Goal: Information Seeking & Learning: Understand process/instructions

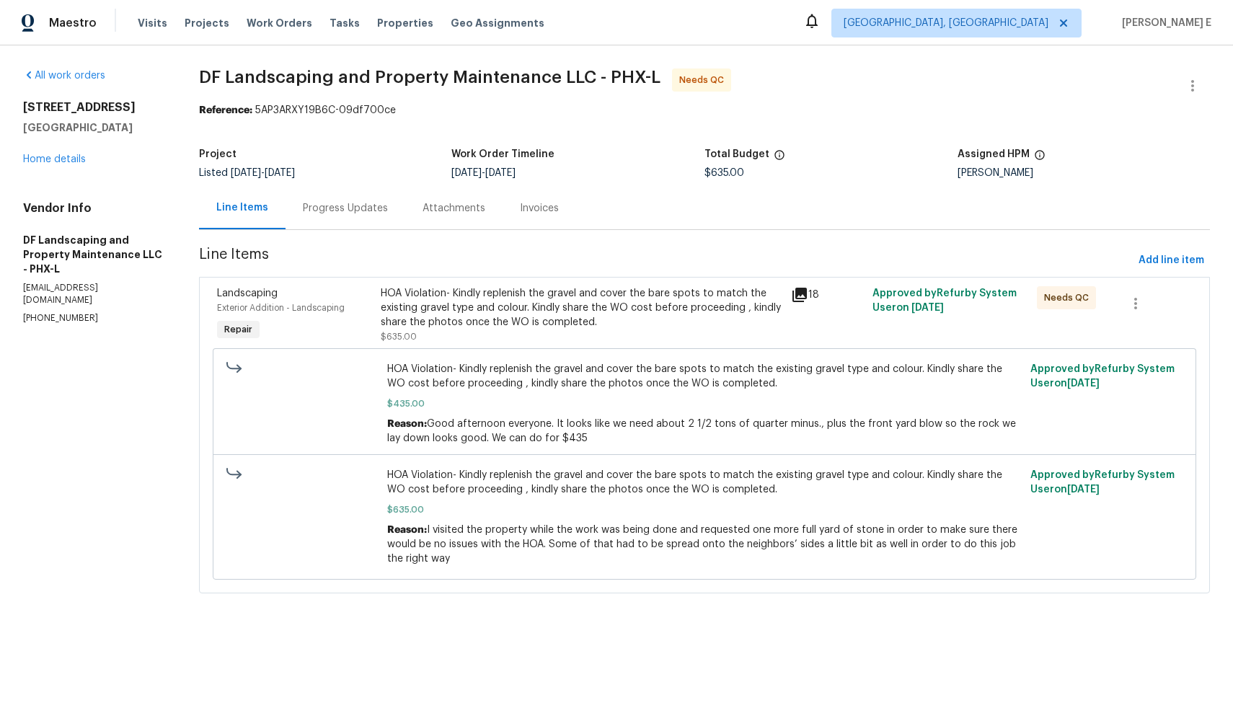
click at [345, 211] on div "Progress Updates" at bounding box center [345, 208] width 85 height 14
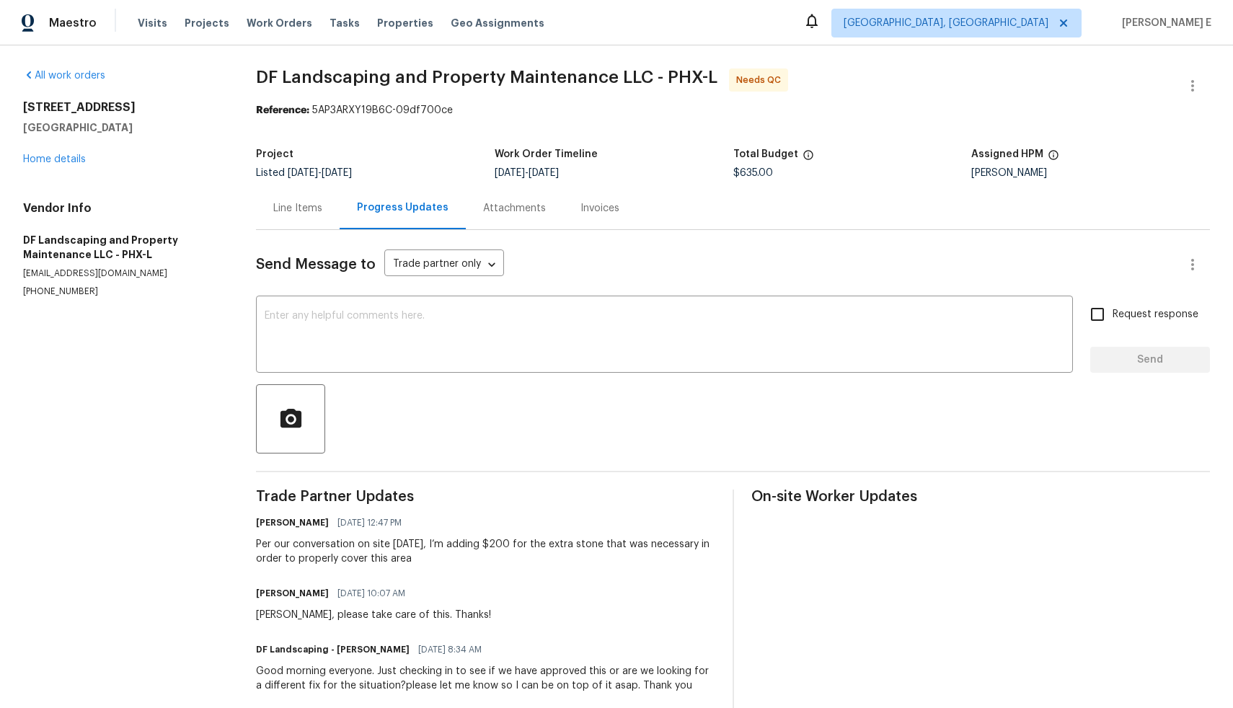
click at [292, 203] on div "Line Items" at bounding box center [297, 208] width 49 height 14
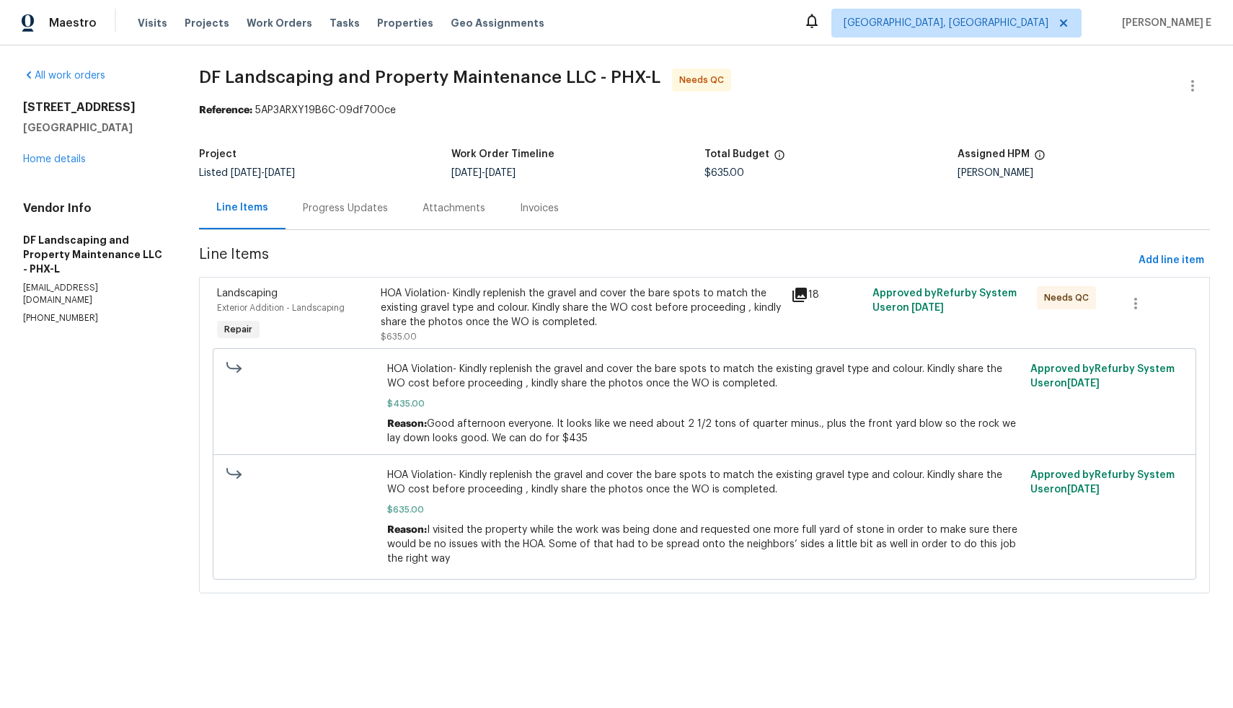
click at [755, 320] on div "HOA Violation- Kindly replenish the gravel and cover the bare spots to match th…" at bounding box center [581, 307] width 401 height 43
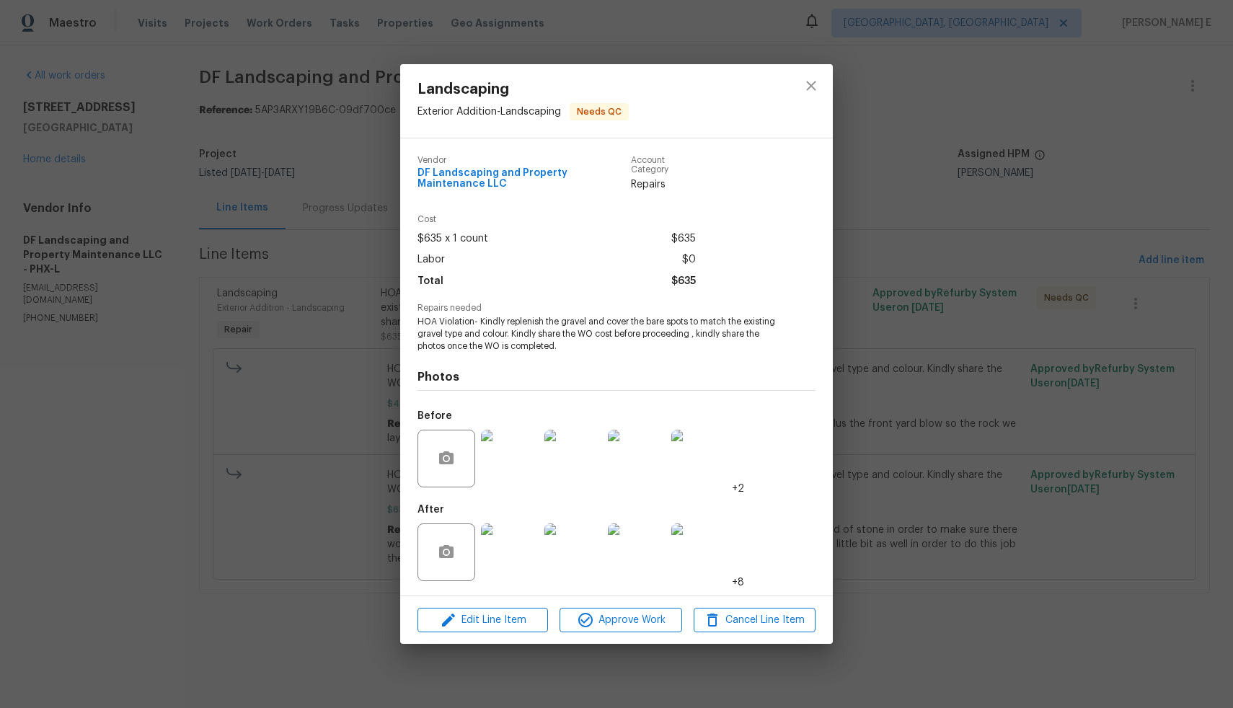
click at [501, 551] on img at bounding box center [510, 553] width 58 height 58
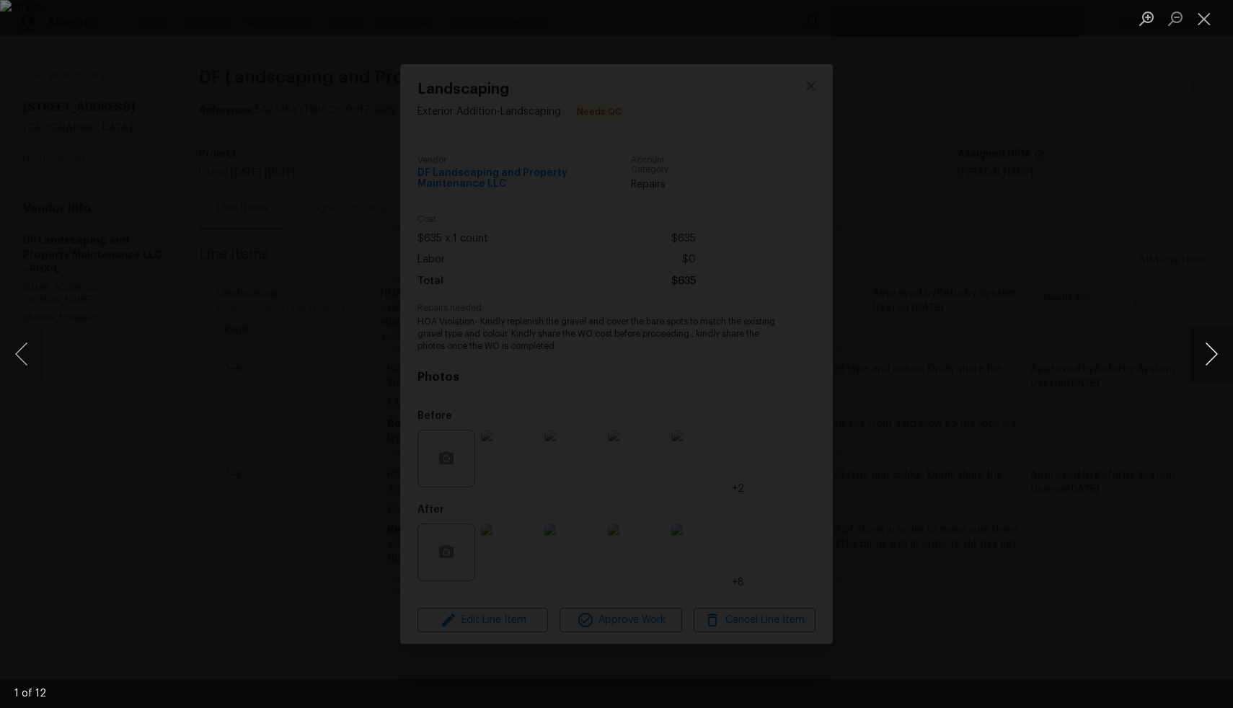
click at [1209, 358] on button "Next image" at bounding box center [1211, 354] width 43 height 58
click at [40, 365] on button "Previous image" at bounding box center [21, 354] width 43 height 58
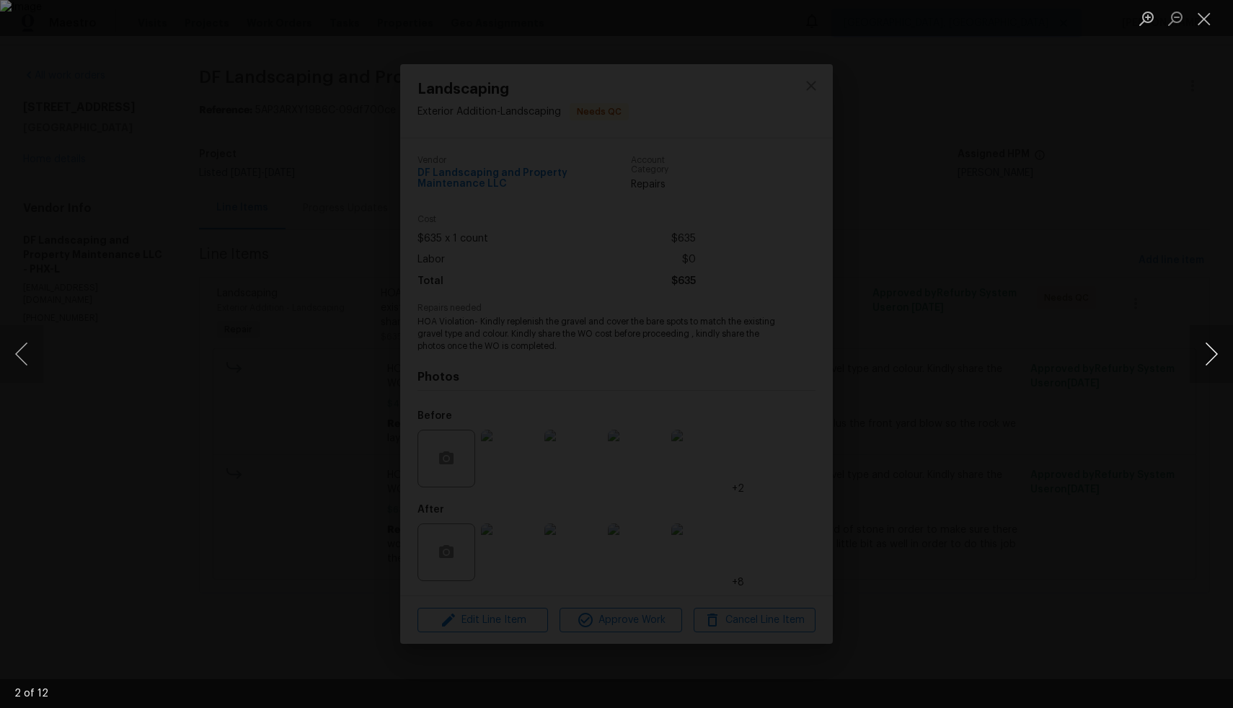
click at [1207, 359] on button "Next image" at bounding box center [1211, 354] width 43 height 58
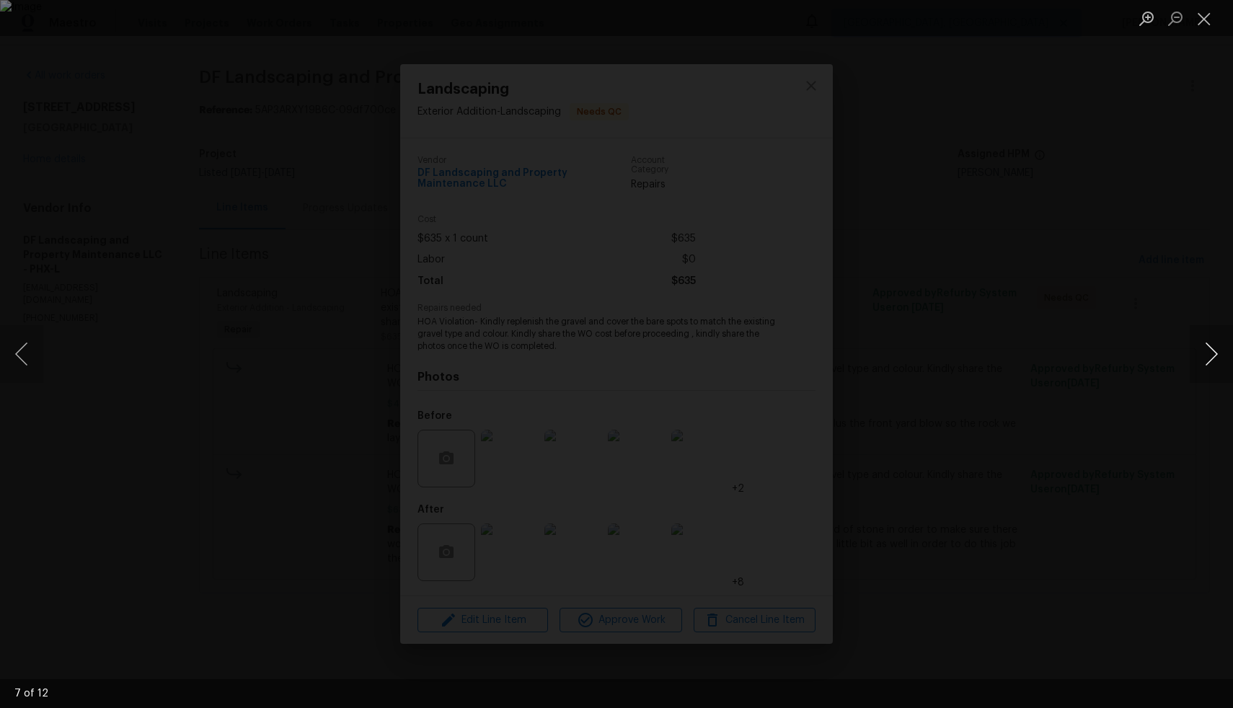
click at [1207, 359] on button "Next image" at bounding box center [1211, 354] width 43 height 58
click at [1216, 350] on button "Next image" at bounding box center [1211, 354] width 43 height 58
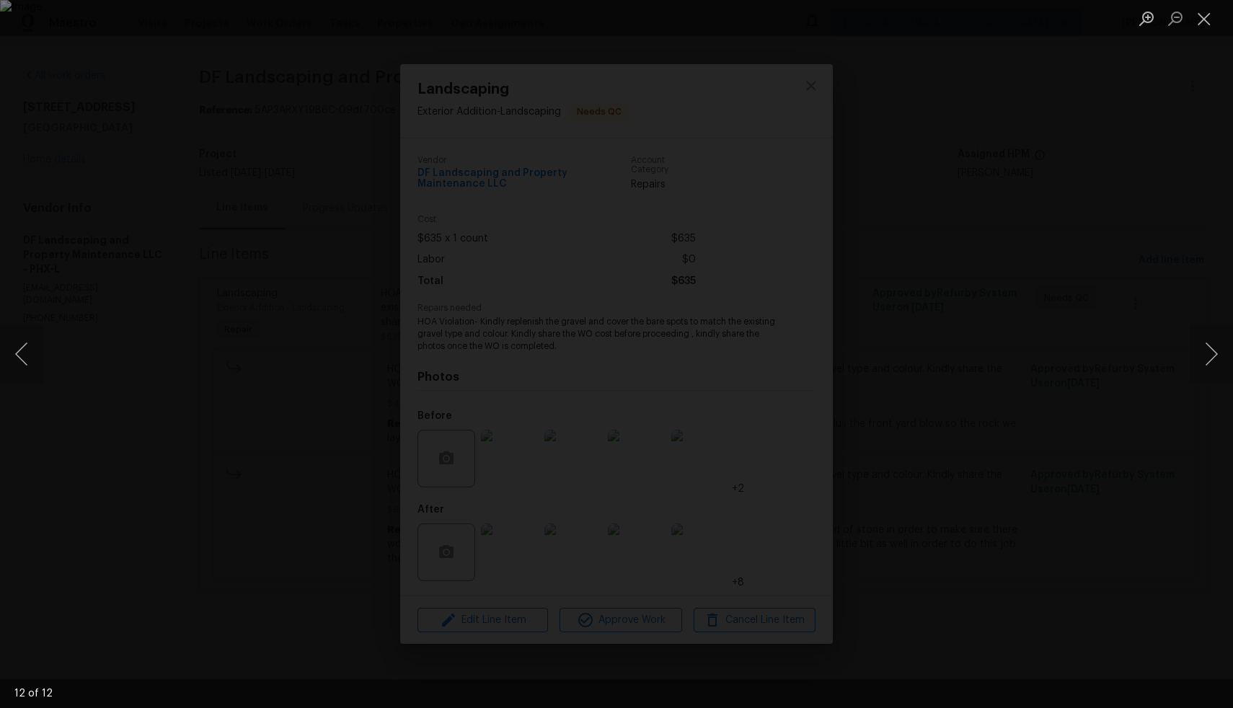
click at [216, 166] on div "Lightbox" at bounding box center [616, 354] width 1233 height 708
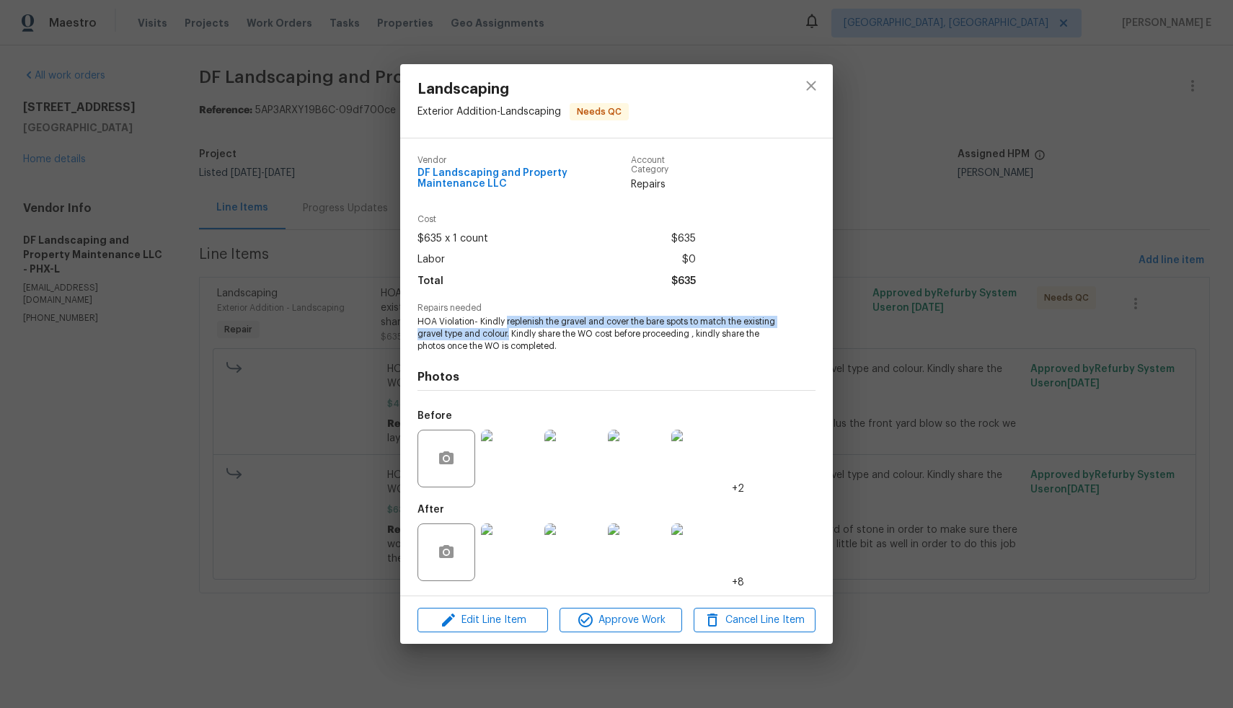
drag, startPoint x: 506, startPoint y: 322, endPoint x: 543, endPoint y: 332, distance: 38.1
click at [543, 332] on span "HOA Violation- Kindly replenish the gravel and cover the bare spots to match th…" at bounding box center [597, 334] width 358 height 36
copy span "replenish the gravel and cover the bare spots to match the existing gravel type…"
click at [521, 573] on img at bounding box center [510, 553] width 58 height 58
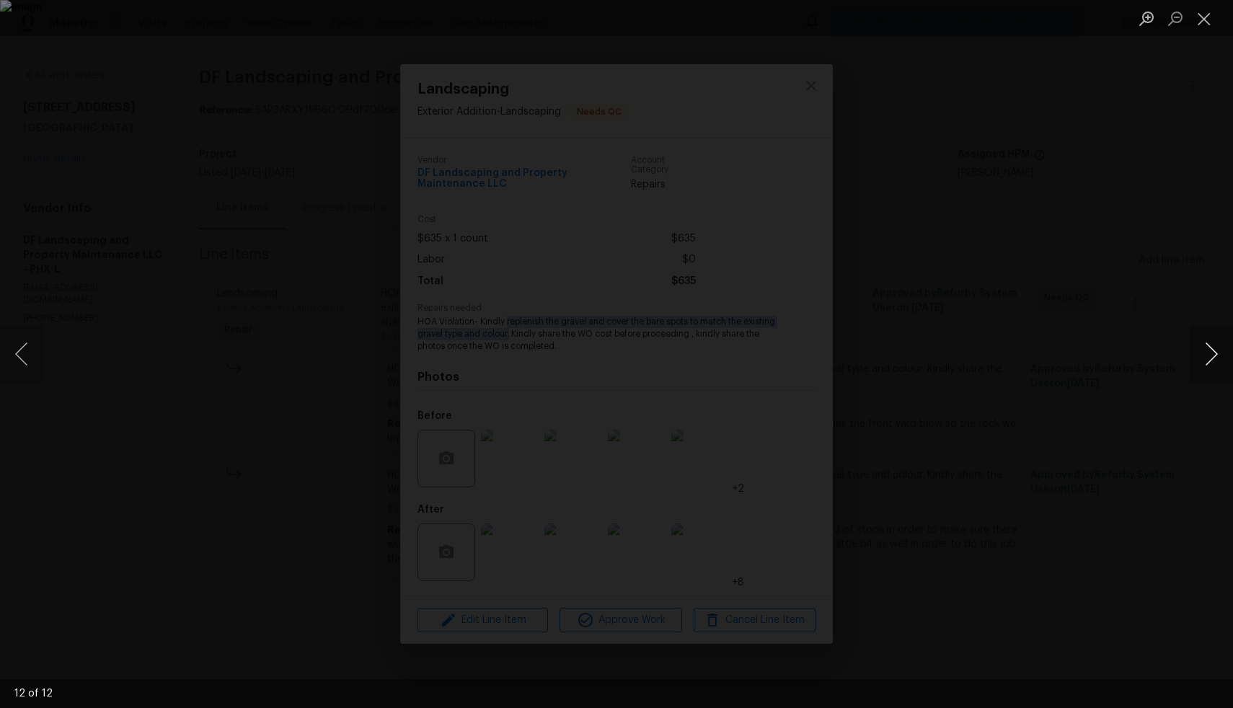
click at [1212, 358] on button "Next image" at bounding box center [1211, 354] width 43 height 58
click at [1206, 353] on button "Next image" at bounding box center [1211, 354] width 43 height 58
click at [1204, 366] on button "Next image" at bounding box center [1211, 354] width 43 height 58
click at [1210, 358] on button "Next image" at bounding box center [1211, 354] width 43 height 58
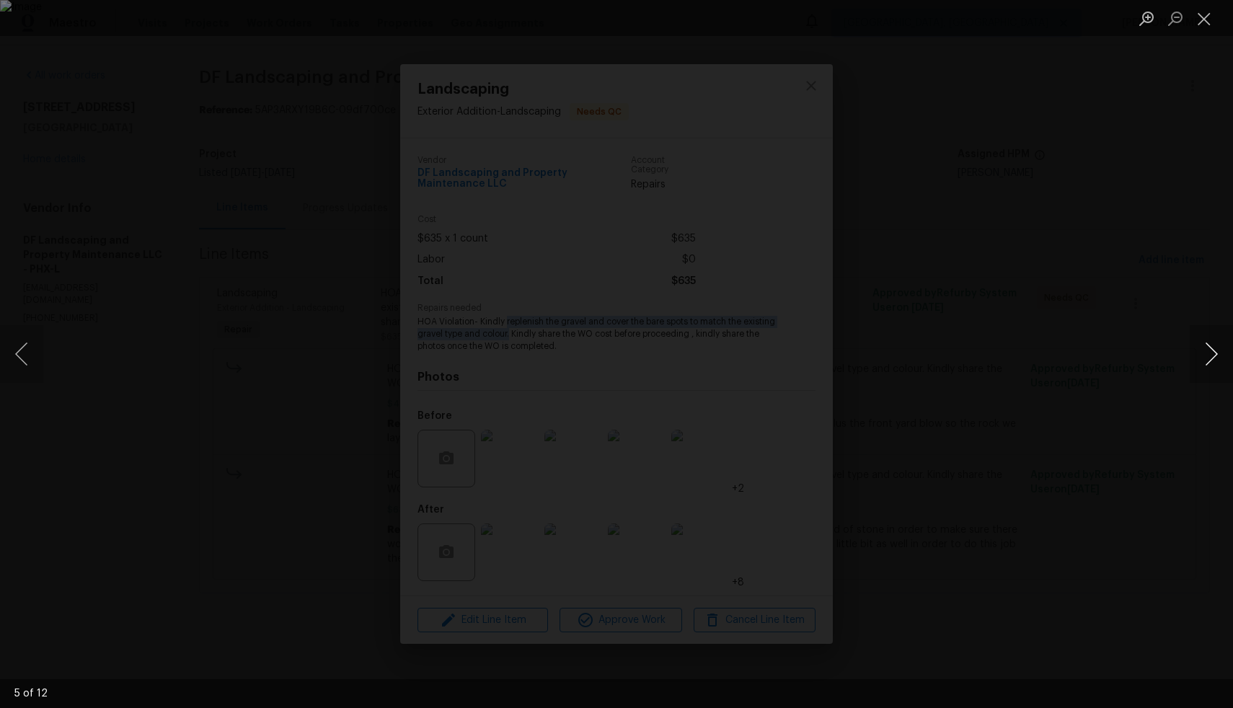
click at [1210, 358] on button "Next image" at bounding box center [1211, 354] width 43 height 58
